Goal: Task Accomplishment & Management: Use online tool/utility

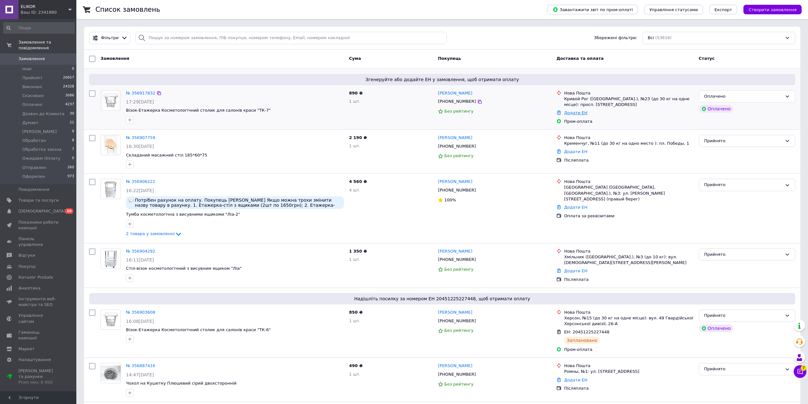
click at [575, 113] on link "Додати ЕН" at bounding box center [575, 112] width 23 height 5
click at [531, 135] on input "Добавить ЕН" at bounding box center [536, 138] width 85 height 13
paste input "20451225326032"
type input "20451225326032"
click at [553, 155] on button "Додати" at bounding box center [558, 156] width 41 height 13
